Goal: Register for event/course

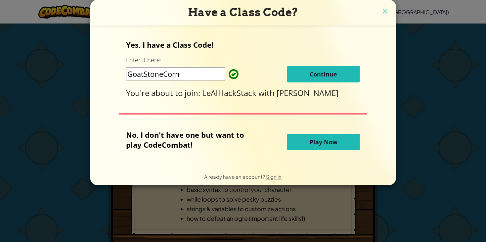
click at [151, 76] on input "GoatStoneCorn" at bounding box center [175, 73] width 99 height 13
click at [151, 78] on input "GoatStoneCorn" at bounding box center [175, 73] width 99 height 13
click at [149, 78] on input "GoatStoneCorn" at bounding box center [175, 73] width 99 height 13
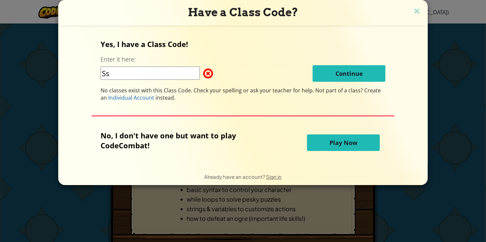
type input "S"
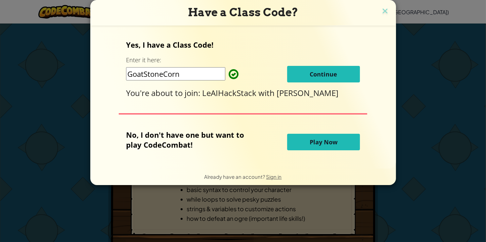
click at [317, 75] on span "Continue" at bounding box center [323, 74] width 27 height 8
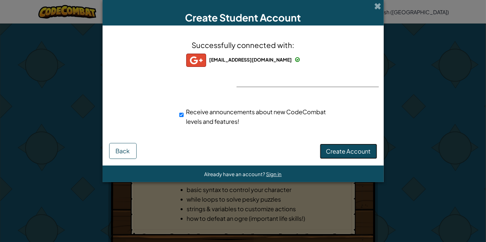
click at [336, 148] on span "Create Account" at bounding box center [348, 151] width 45 height 8
click at [348, 147] on button "Create Account" at bounding box center [348, 150] width 57 height 15
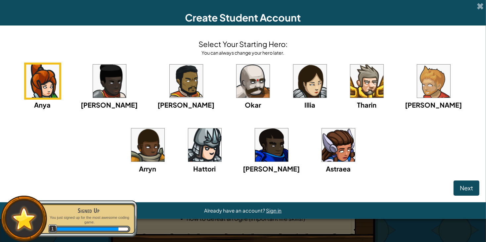
click at [322, 134] on img at bounding box center [338, 144] width 33 height 33
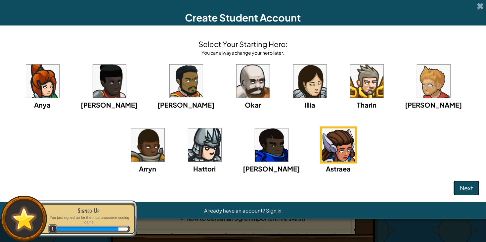
click at [470, 193] on button "Next" at bounding box center [466, 187] width 26 height 15
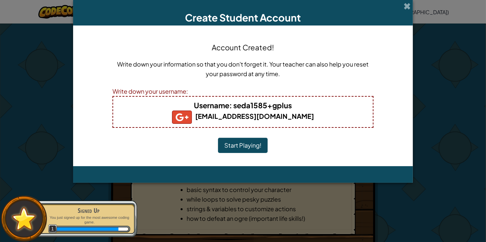
click at [247, 144] on button "Start Playing!" at bounding box center [243, 145] width 50 height 15
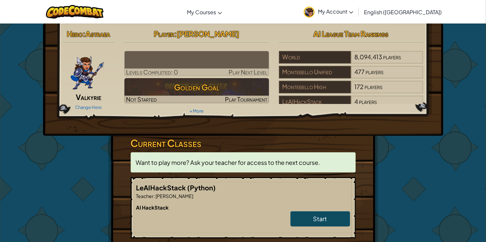
click at [156, 61] on img at bounding box center [196, 63] width 144 height 25
click at [173, 55] on img at bounding box center [196, 63] width 144 height 25
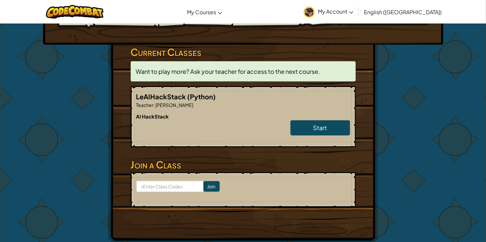
scroll to position [91, 0]
